Goal: Task Accomplishment & Management: Use online tool/utility

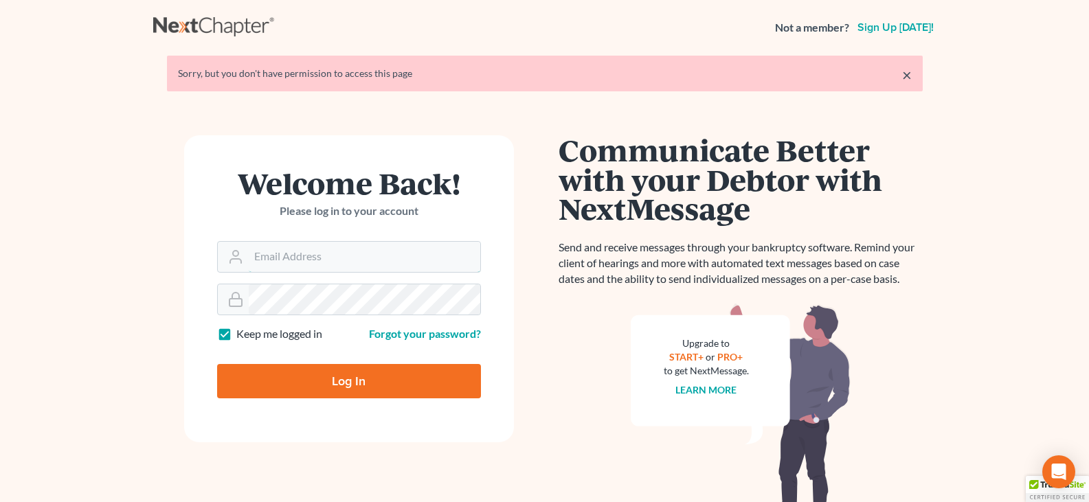
type input "[EMAIL_ADDRESS][DOMAIN_NAME]"
click at [309, 380] on input "Log In" at bounding box center [349, 381] width 264 height 34
type input "Thinking..."
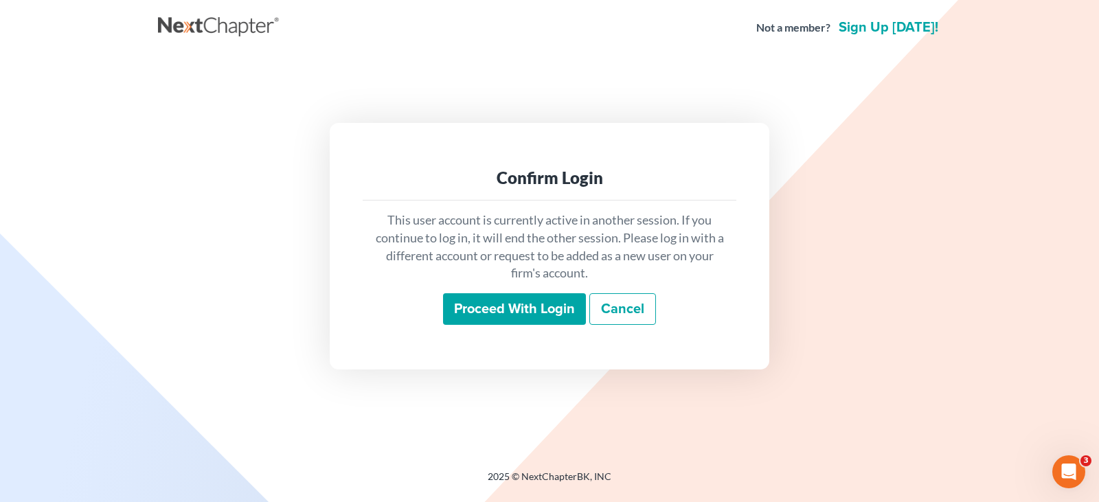
click at [512, 310] on input "Proceed with login" at bounding box center [514, 309] width 143 height 32
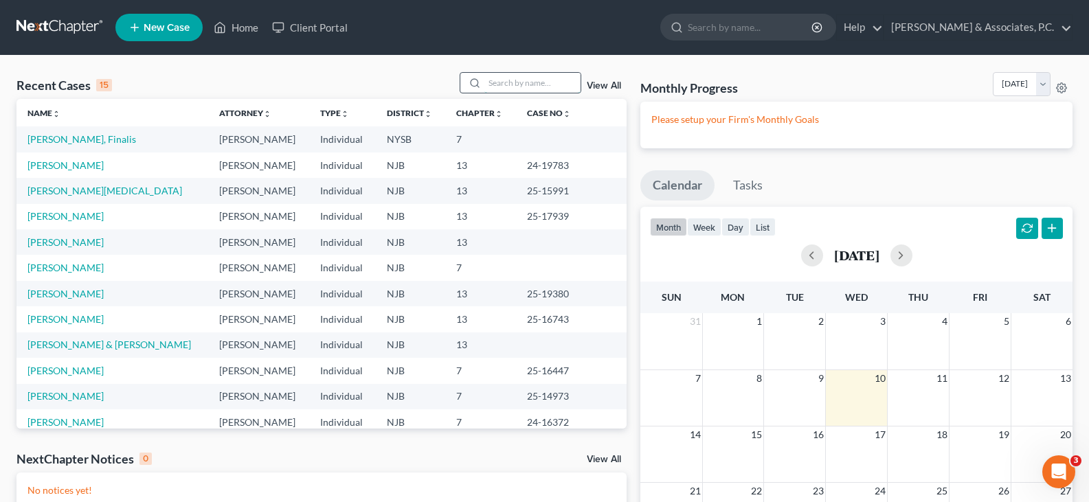
click at [500, 82] on input "search" at bounding box center [532, 83] width 96 height 20
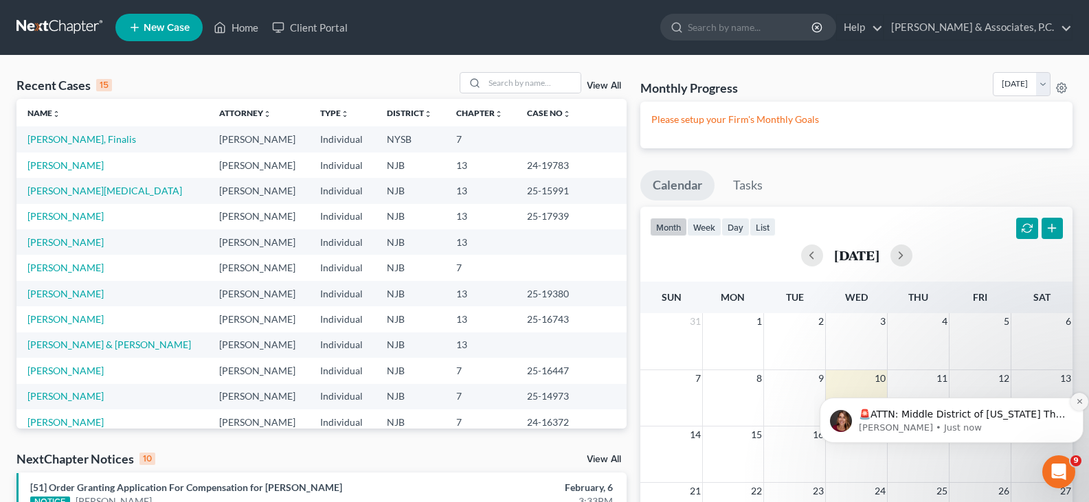
click at [1080, 401] on icon "Dismiss notification" at bounding box center [1078, 401] width 5 height 5
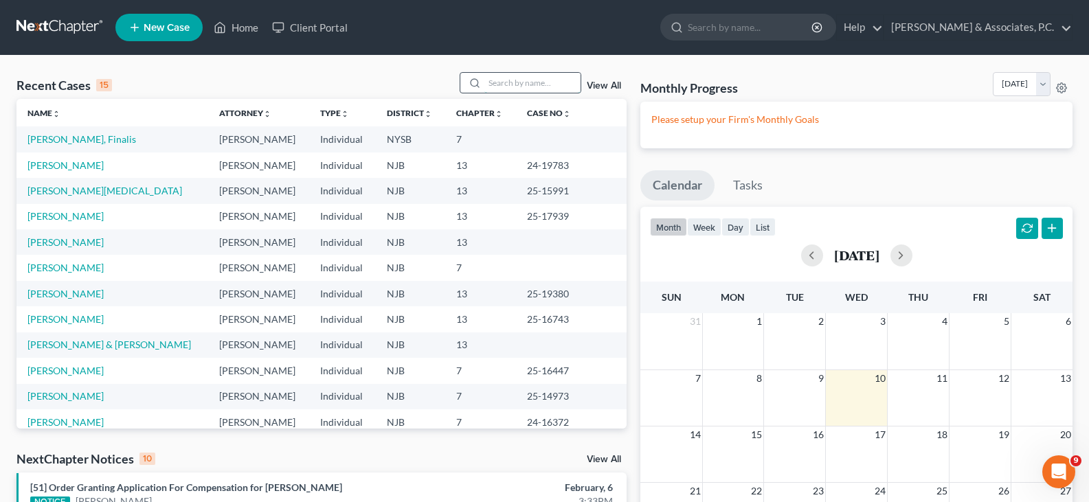
click at [511, 84] on input "search" at bounding box center [532, 83] width 96 height 20
type input "hamed"
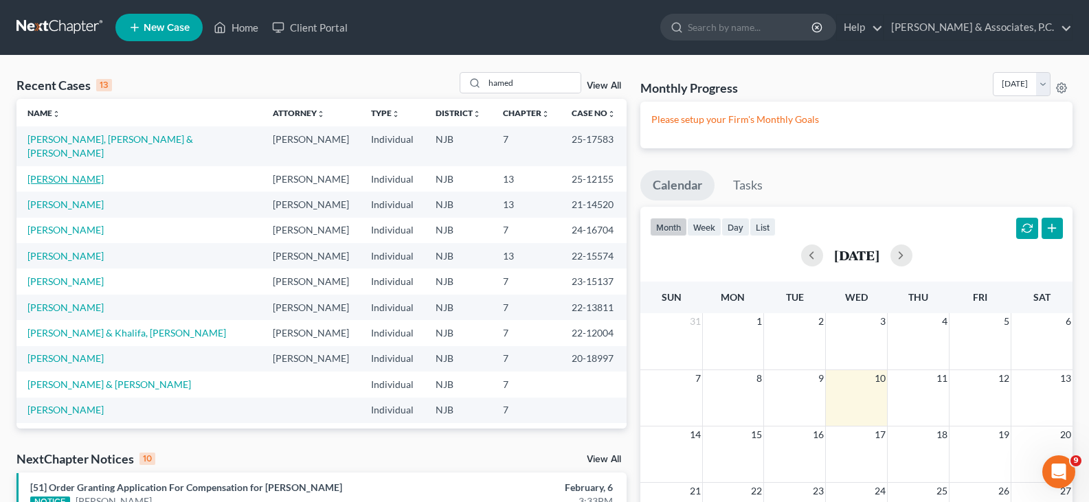
click at [56, 173] on link "Hamed, Ahmed" at bounding box center [65, 179] width 76 height 12
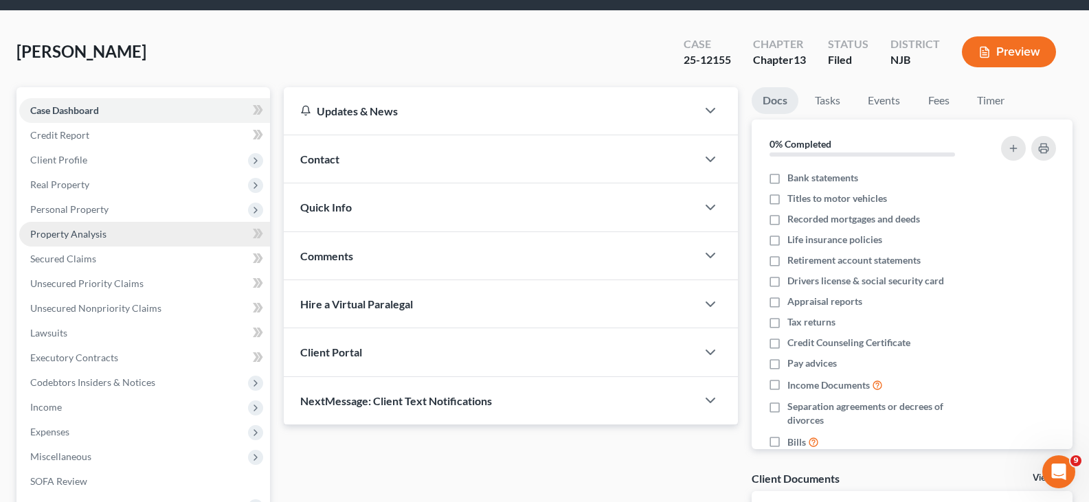
scroll to position [69, 0]
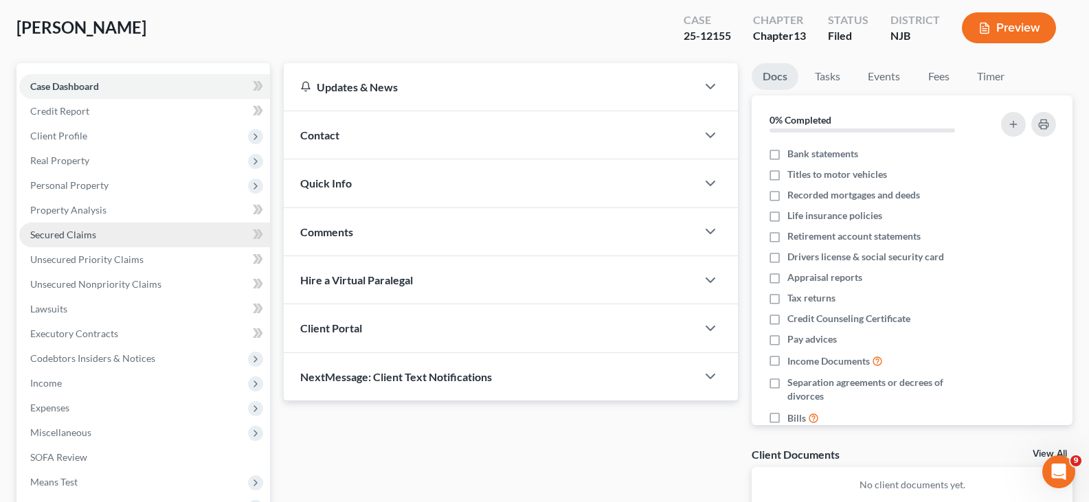
click at [65, 231] on span "Secured Claims" at bounding box center [63, 235] width 66 height 12
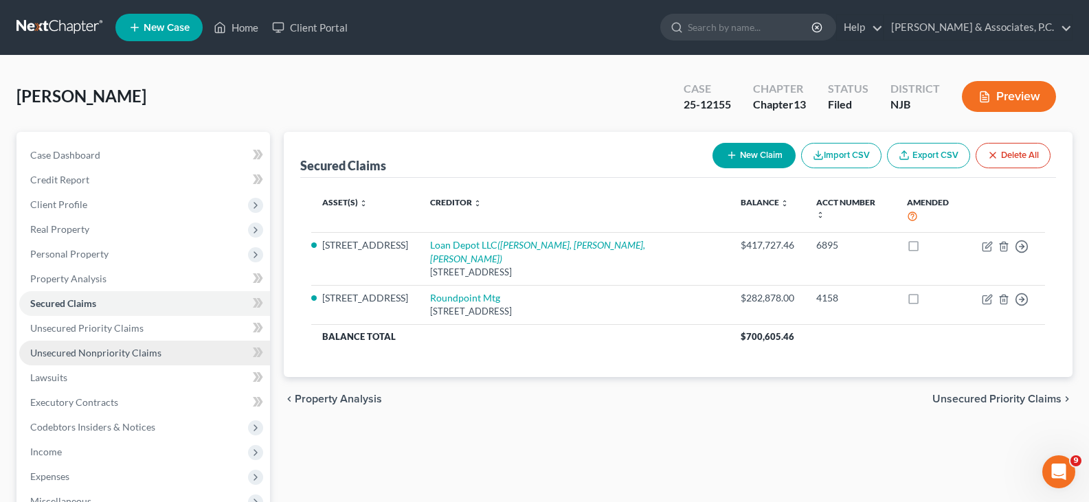
click at [84, 353] on span "Unsecured Nonpriority Claims" at bounding box center [95, 353] width 131 height 12
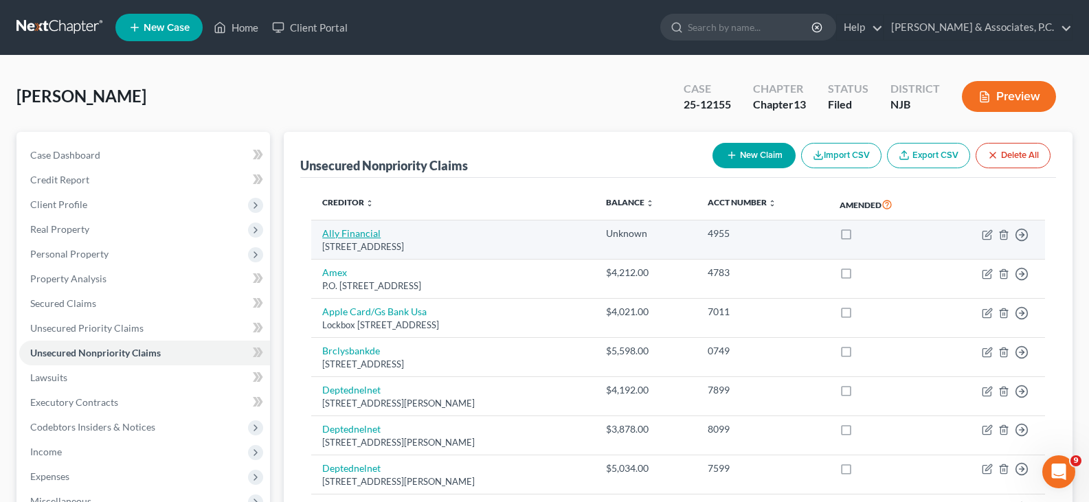
click at [338, 232] on link "Ally Financial" at bounding box center [351, 233] width 58 height 12
select select "23"
select select "4"
select select "0"
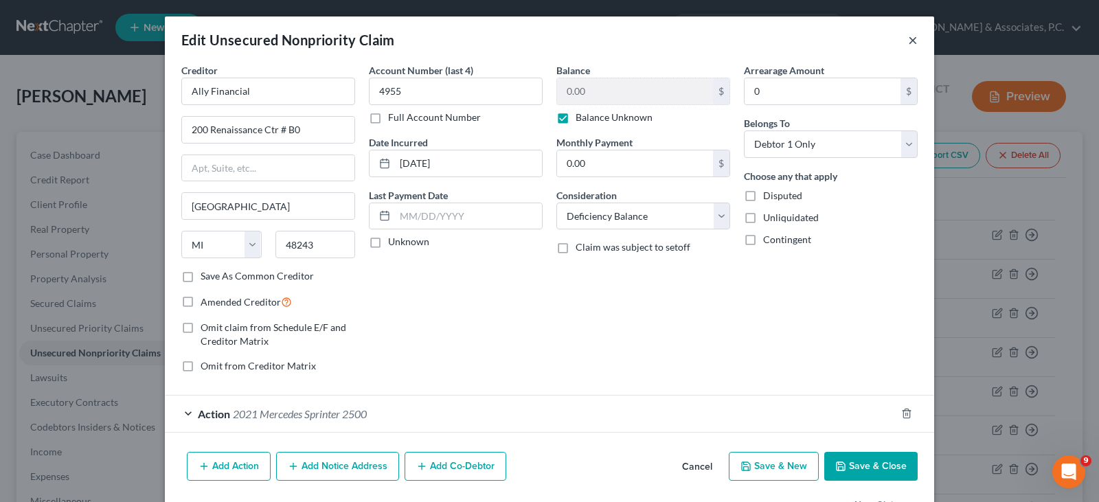
click at [910, 38] on button "×" at bounding box center [913, 40] width 10 height 16
